Goal: Check status

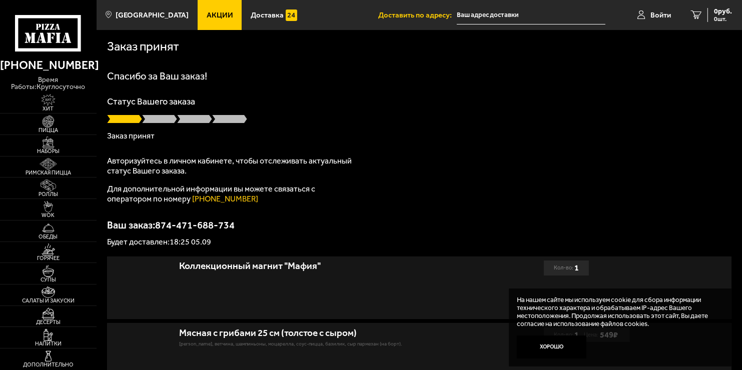
type input "[STREET_ADDRESS]"
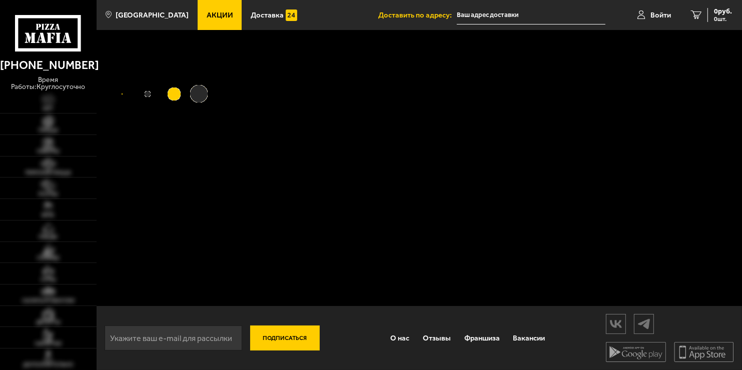
type input "[STREET_ADDRESS]"
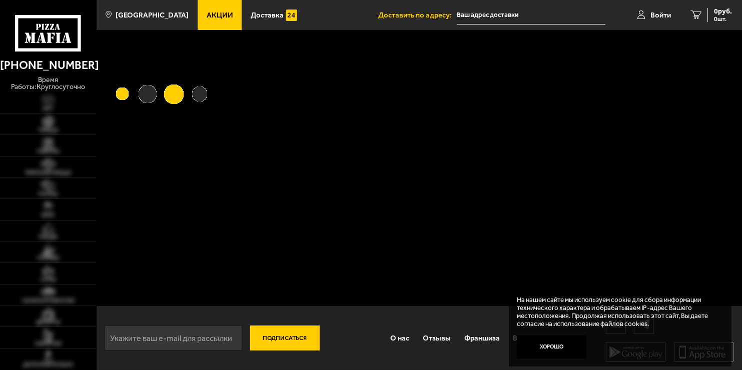
type input "[STREET_ADDRESS]"
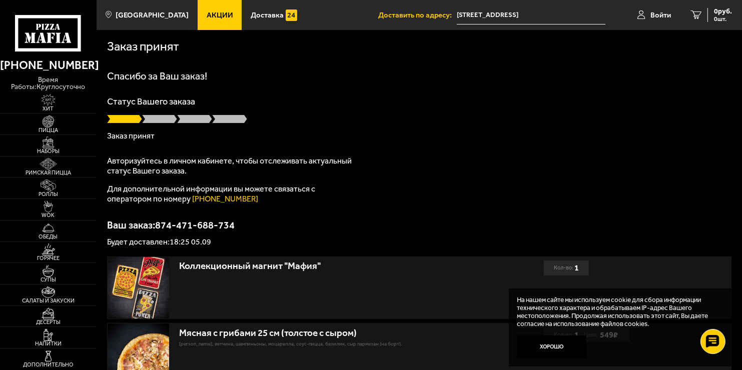
drag, startPoint x: 132, startPoint y: 121, endPoint x: 181, endPoint y: 116, distance: 48.8
click at [181, 116] on div at bounding box center [419, 119] width 625 height 10
drag, startPoint x: 134, startPoint y: 115, endPoint x: 274, endPoint y: 108, distance: 140.2
click at [252, 112] on div "Статус Вашего заказа Заказ принят" at bounding box center [419, 118] width 625 height 43
